Goal: Task Accomplishment & Management: Complete application form

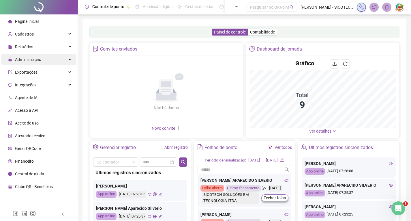
click at [31, 57] on span "Administração" at bounding box center [28, 59] width 26 height 5
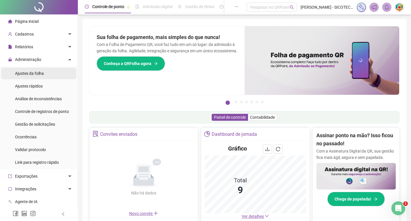
click at [29, 73] on span "Ajustes da folha" at bounding box center [29, 73] width 29 height 5
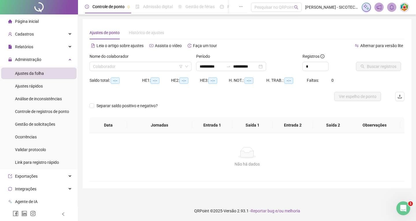
type input "**********"
click at [141, 65] on input "search" at bounding box center [138, 66] width 90 height 9
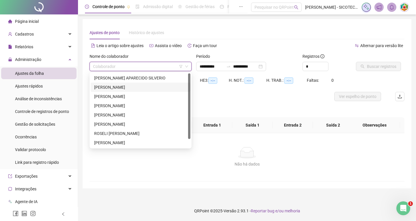
click at [124, 87] on div "[PERSON_NAME]" at bounding box center [140, 87] width 93 height 6
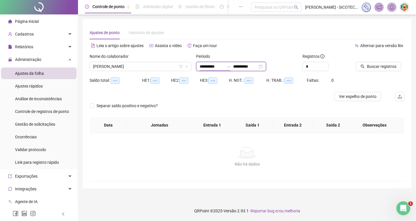
click at [222, 65] on input "**********" at bounding box center [211, 66] width 24 height 6
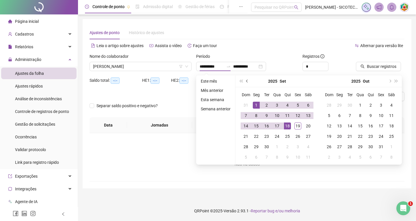
click at [246, 83] on button "prev-year" at bounding box center [247, 81] width 6 height 12
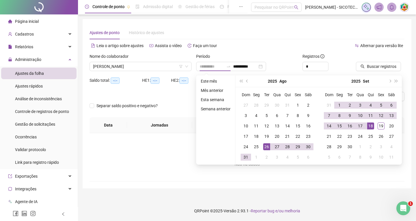
type input "**********"
click at [264, 148] on div "26" at bounding box center [266, 146] width 7 height 7
type input "**********"
click at [381, 128] on div "19" at bounding box center [380, 125] width 7 height 7
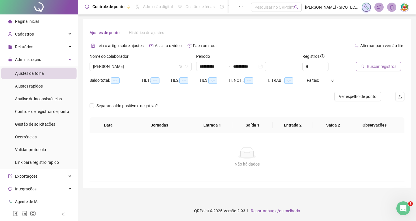
click at [382, 67] on span "Buscar registros" at bounding box center [381, 66] width 29 height 6
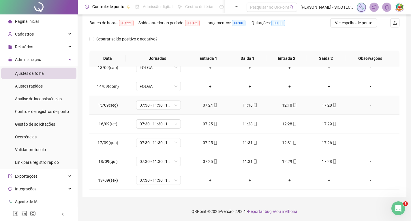
scroll to position [90, 0]
click at [367, 180] on div "-" at bounding box center [371, 179] width 34 height 6
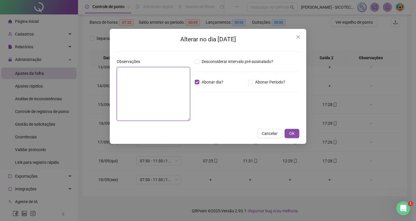
click at [161, 79] on textarea at bounding box center [153, 94] width 73 height 54
drag, startPoint x: 186, startPoint y: 79, endPoint x: 112, endPoint y: 68, distance: 74.2
click at [112, 68] on div "**********" at bounding box center [208, 86] width 196 height 115
drag, startPoint x: 186, startPoint y: 76, endPoint x: 195, endPoint y: 76, distance: 9.0
click at [186, 76] on textarea "**********" at bounding box center [153, 94] width 73 height 54
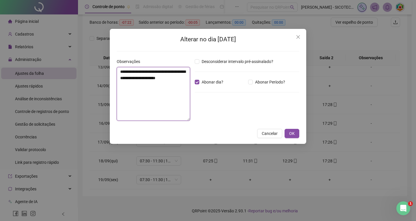
type textarea "*"
paste textarea "**********"
drag, startPoint x: 187, startPoint y: 78, endPoint x: 117, endPoint y: 65, distance: 70.8
click at [117, 65] on div "**********" at bounding box center [153, 89] width 73 height 62
type textarea "**********"
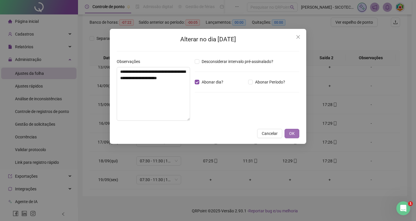
click at [290, 132] on span "OK" at bounding box center [291, 133] width 5 height 6
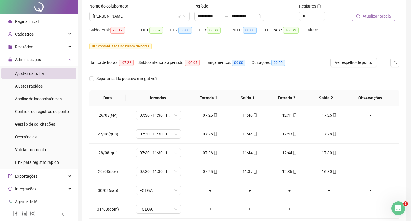
scroll to position [0, 0]
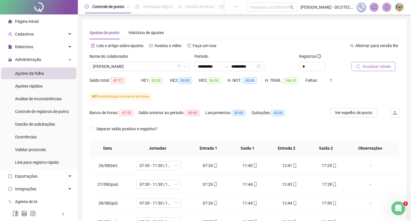
click at [382, 64] on span "Atualizar tabela" at bounding box center [377, 66] width 28 height 6
click at [160, 64] on span "[PERSON_NAME]" at bounding box center [140, 66] width 94 height 9
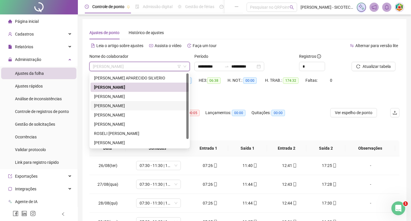
click at [138, 104] on div "[PERSON_NAME]" at bounding box center [139, 105] width 91 height 6
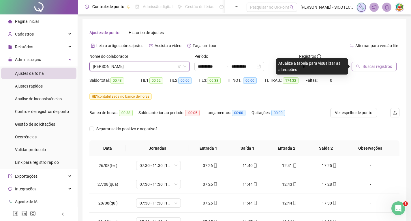
click at [374, 67] on span "Buscar registros" at bounding box center [377, 66] width 29 height 6
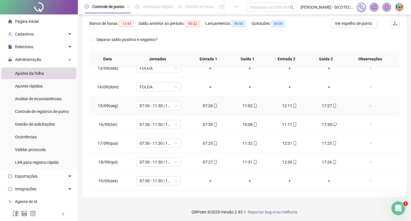
scroll to position [90, 0]
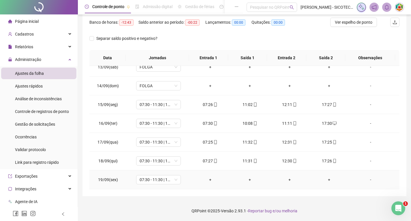
drag, startPoint x: 367, startPoint y: 178, endPoint x: 349, endPoint y: 178, distance: 17.6
click at [367, 179] on div "-" at bounding box center [371, 179] width 34 height 6
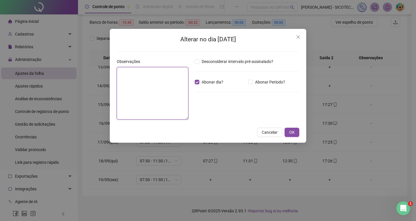
click at [173, 79] on textarea at bounding box center [153, 93] width 72 height 53
paste textarea "**********"
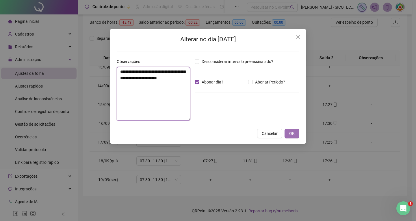
type textarea "**********"
click at [294, 132] on span "OK" at bounding box center [291, 133] width 5 height 6
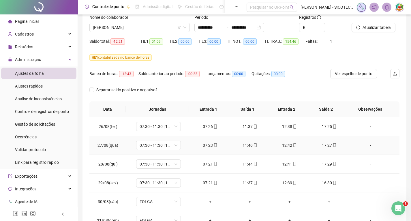
scroll to position [0, 0]
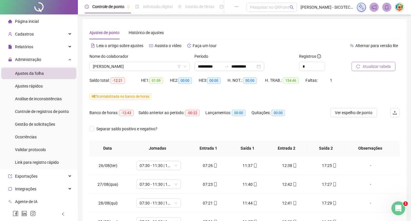
click at [371, 68] on span "Atualizar tabela" at bounding box center [377, 66] width 28 height 6
click at [369, 67] on span "Atualizar tabela" at bounding box center [377, 66] width 28 height 6
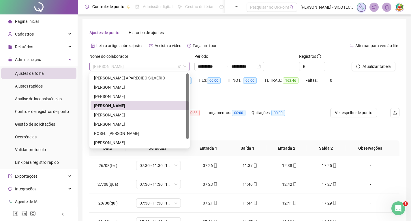
click at [164, 65] on span "[PERSON_NAME]" at bounding box center [140, 66] width 94 height 9
click at [155, 79] on div "[PERSON_NAME] APARECIDO SILVERIO" at bounding box center [139, 78] width 91 height 6
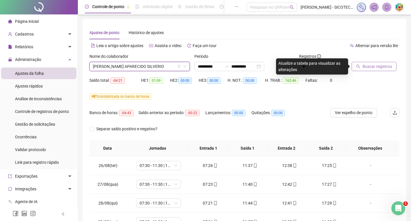
click at [366, 64] on span "Buscar registros" at bounding box center [377, 66] width 29 height 6
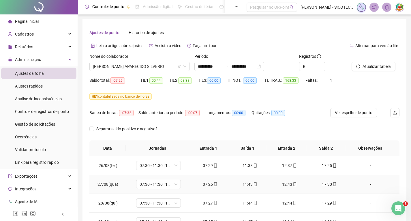
scroll to position [29, 0]
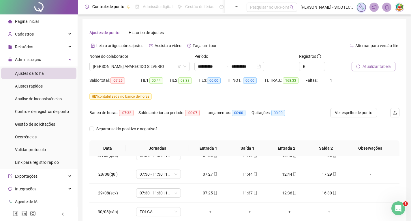
click at [369, 65] on span "Atualizar tabela" at bounding box center [377, 66] width 28 height 6
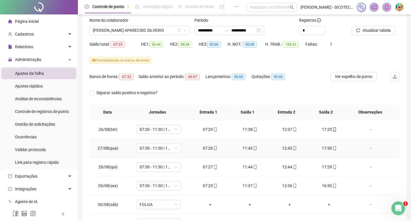
scroll to position [0, 0]
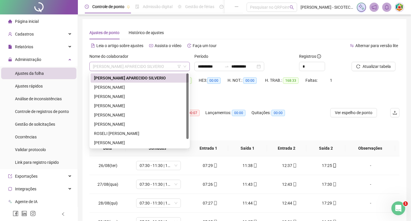
click at [162, 68] on span "[PERSON_NAME] APARECIDO SILVERIO" at bounding box center [140, 66] width 94 height 9
click at [132, 88] on div "[PERSON_NAME]" at bounding box center [139, 87] width 91 height 6
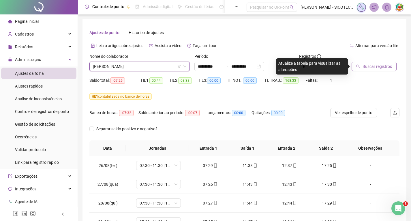
click at [368, 67] on span "Buscar registros" at bounding box center [377, 66] width 29 height 6
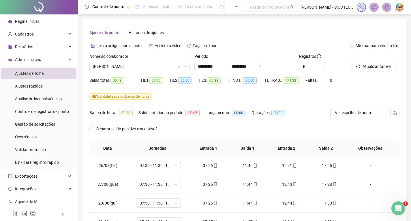
drag, startPoint x: 374, startPoint y: 68, endPoint x: 332, endPoint y: 99, distance: 52.2
click at [371, 73] on div "Atualizar tabela" at bounding box center [376, 64] width 53 height 23
click at [363, 71] on div "Atualizar tabela" at bounding box center [376, 64] width 53 height 23
click at [363, 70] on button "Atualizar tabela" at bounding box center [374, 66] width 44 height 9
click at [158, 65] on span "[PERSON_NAME]" at bounding box center [140, 66] width 94 height 9
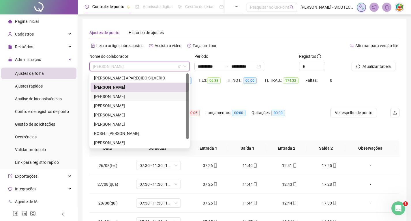
click at [150, 95] on div "[PERSON_NAME]" at bounding box center [139, 96] width 91 height 6
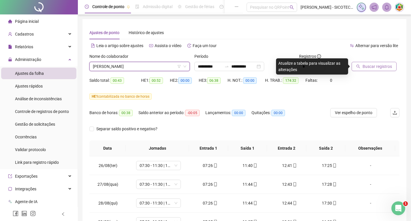
click at [373, 65] on span "Buscar registros" at bounding box center [377, 66] width 29 height 6
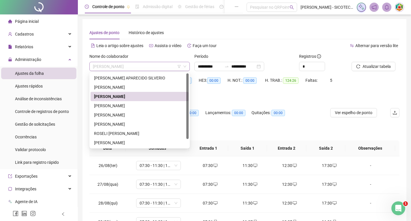
click at [170, 66] on span "[PERSON_NAME]" at bounding box center [140, 66] width 94 height 9
click at [171, 105] on div "[PERSON_NAME]" at bounding box center [139, 105] width 91 height 6
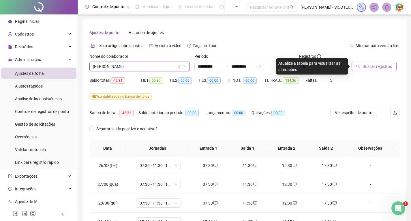
click at [368, 67] on span "Buscar registros" at bounding box center [377, 66] width 29 height 6
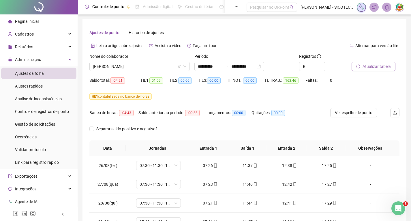
click at [364, 68] on span "Atualizar tabela" at bounding box center [377, 66] width 28 height 6
click at [168, 63] on span "[PERSON_NAME]" at bounding box center [140, 66] width 94 height 9
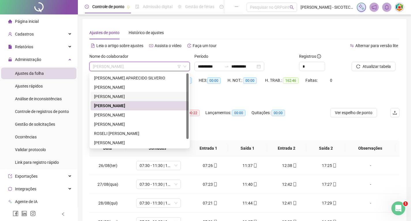
click at [123, 95] on div "[PERSON_NAME]" at bounding box center [139, 96] width 91 height 6
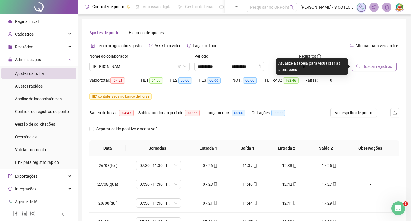
click at [370, 68] on span "Buscar registros" at bounding box center [377, 66] width 29 height 6
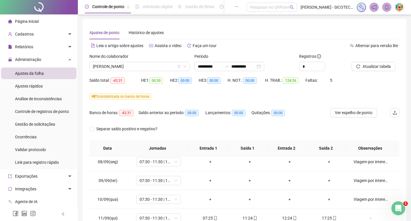
scroll to position [115, 0]
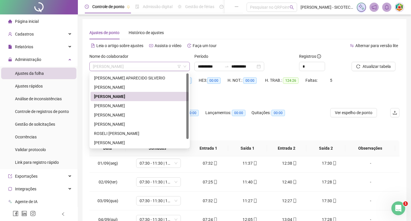
click at [164, 65] on span "[PERSON_NAME]" at bounding box center [140, 66] width 94 height 9
click at [154, 115] on div "[PERSON_NAME]" at bounding box center [139, 115] width 91 height 6
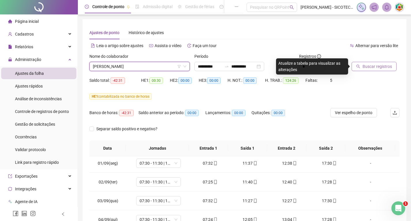
click at [374, 67] on span "Buscar registros" at bounding box center [377, 66] width 29 height 6
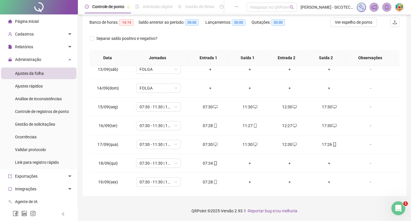
scroll to position [346, 0]
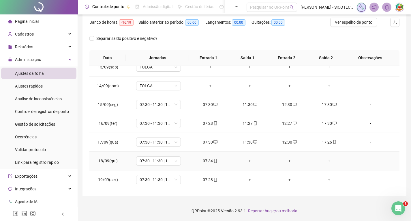
click at [248, 161] on div "+" at bounding box center [250, 161] width 31 height 6
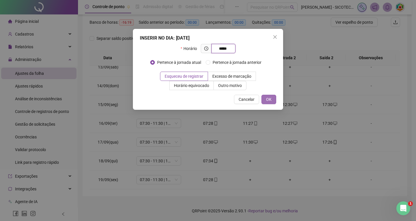
type input "*****"
click at [268, 96] on span "OK" at bounding box center [268, 99] width 5 height 6
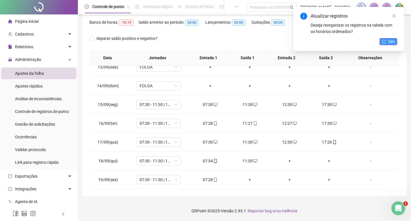
click at [390, 38] on span "Sim" at bounding box center [391, 41] width 7 height 6
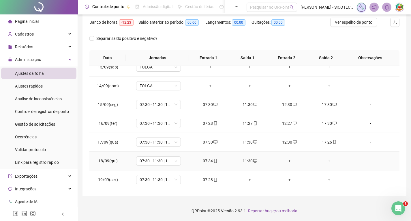
click at [287, 161] on div "+" at bounding box center [289, 161] width 31 height 6
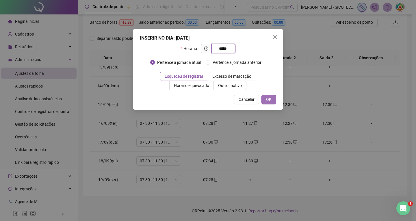
type input "*****"
click at [266, 102] on span "OK" at bounding box center [268, 99] width 5 height 6
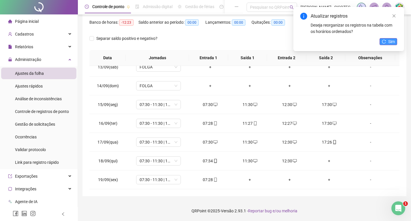
click at [390, 43] on span "Sim" at bounding box center [391, 41] width 7 height 6
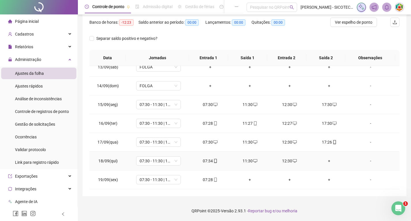
click at [326, 160] on div "+" at bounding box center [329, 161] width 31 height 6
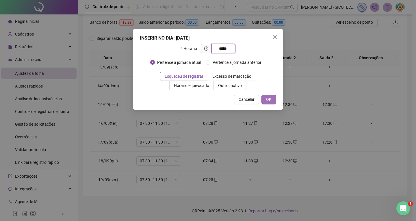
type input "*****"
click at [263, 100] on button "OK" at bounding box center [268, 99] width 15 height 9
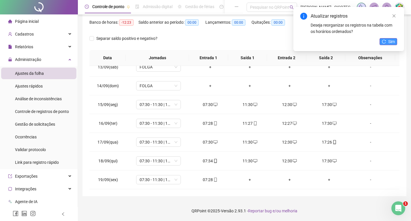
click at [385, 42] on icon "reload" at bounding box center [384, 42] width 4 height 4
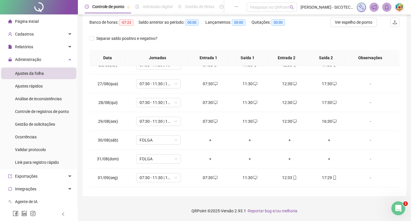
scroll to position [0, 0]
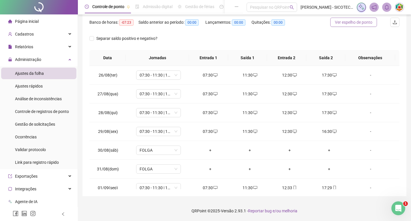
click at [362, 22] on span "Ver espelho de ponto" at bounding box center [354, 22] width 38 height 6
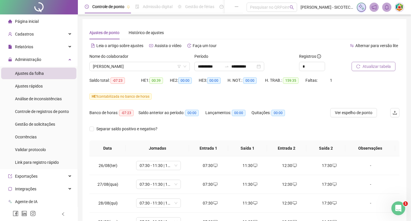
click at [376, 67] on span "Atualizar tabela" at bounding box center [377, 66] width 28 height 6
click at [373, 68] on span "Atualizar tabela" at bounding box center [377, 66] width 28 height 6
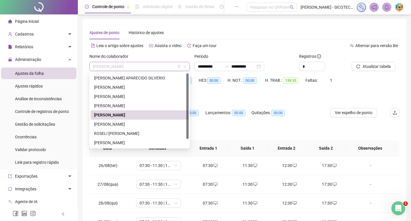
click at [162, 67] on span "[PERSON_NAME]" at bounding box center [140, 66] width 94 height 9
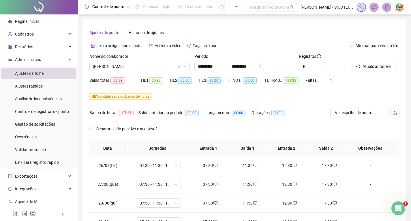
click at [240, 129] on div "Separar saldo positivo e negativo?" at bounding box center [244, 132] width 310 height 16
click at [165, 66] on span "[PERSON_NAME]" at bounding box center [140, 66] width 94 height 9
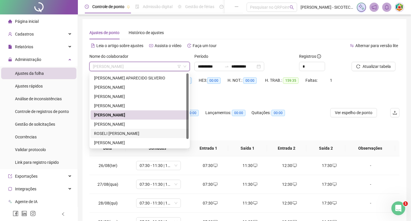
click at [112, 135] on div "ROSELI [PERSON_NAME]" at bounding box center [139, 133] width 91 height 6
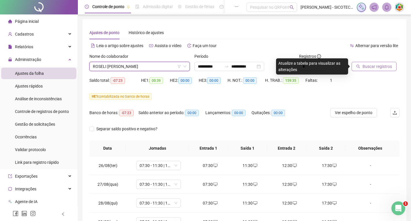
click at [365, 66] on span "Buscar registros" at bounding box center [377, 66] width 29 height 6
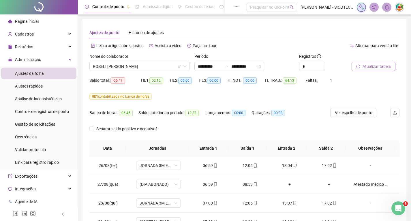
click at [378, 67] on span "Atualizar tabela" at bounding box center [377, 66] width 28 height 6
click at [376, 66] on span "Atualizar tabela" at bounding box center [377, 66] width 28 height 6
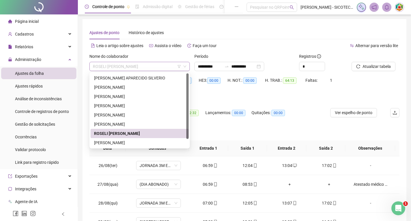
click at [150, 64] on span "ROSELI [PERSON_NAME]" at bounding box center [140, 66] width 94 height 9
click at [145, 142] on div "[PERSON_NAME]" at bounding box center [139, 142] width 91 height 6
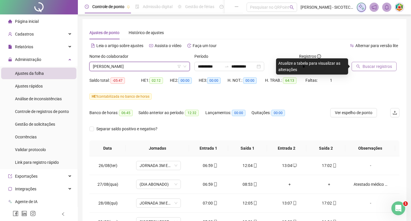
click at [375, 66] on span "Buscar registros" at bounding box center [377, 66] width 29 height 6
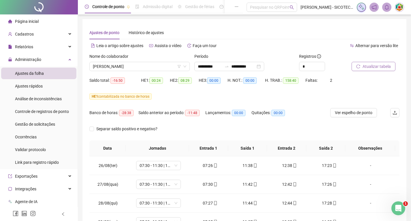
click at [378, 67] on span "Atualizar tabela" at bounding box center [377, 66] width 28 height 6
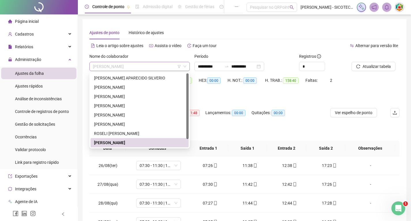
click at [170, 66] on span "[PERSON_NAME]" at bounding box center [140, 66] width 94 height 9
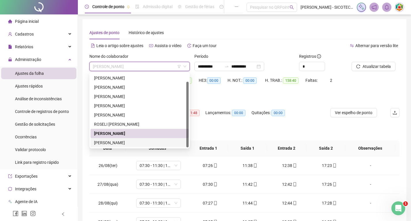
click at [128, 141] on div "[PERSON_NAME]" at bounding box center [139, 142] width 91 height 6
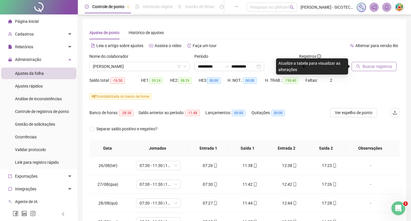
click at [366, 66] on span "Buscar registros" at bounding box center [377, 66] width 29 height 6
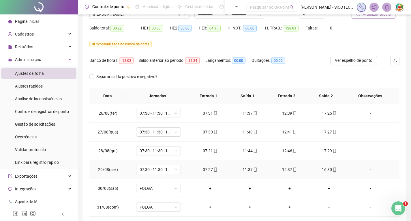
scroll to position [0, 0]
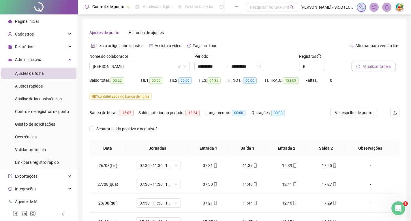
click at [371, 66] on span "Atualizar tabela" at bounding box center [377, 66] width 28 height 6
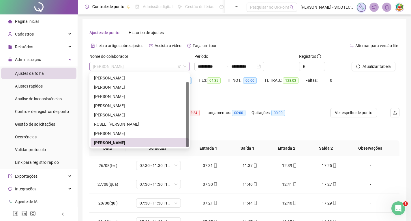
click at [168, 66] on span "[PERSON_NAME]" at bounding box center [140, 66] width 94 height 9
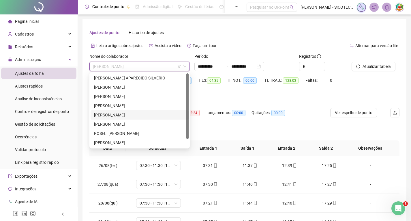
click at [288, 32] on div "Ajustes de ponto Histórico de ajustes" at bounding box center [244, 32] width 310 height 13
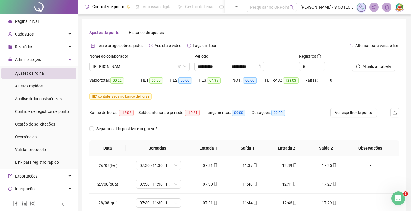
click at [402, 8] on img at bounding box center [399, 7] width 9 height 9
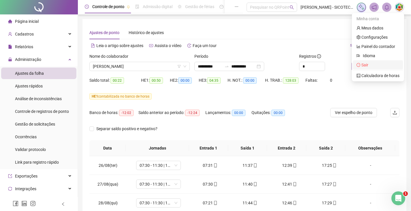
click at [366, 64] on span "Sair" at bounding box center [365, 65] width 7 height 5
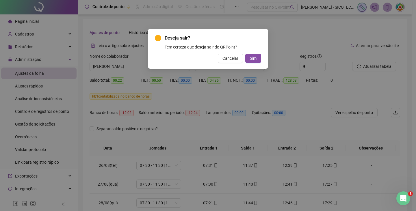
drag, startPoint x: 253, startPoint y: 58, endPoint x: 243, endPoint y: 83, distance: 27.0
click at [250, 68] on div "Deseja sair? Tem certeza que deseja sair do QRPoint? Cancelar Sim" at bounding box center [208, 49] width 120 height 40
click at [251, 58] on span "Sim" at bounding box center [253, 58] width 7 height 6
